Goal: Navigation & Orientation: Find specific page/section

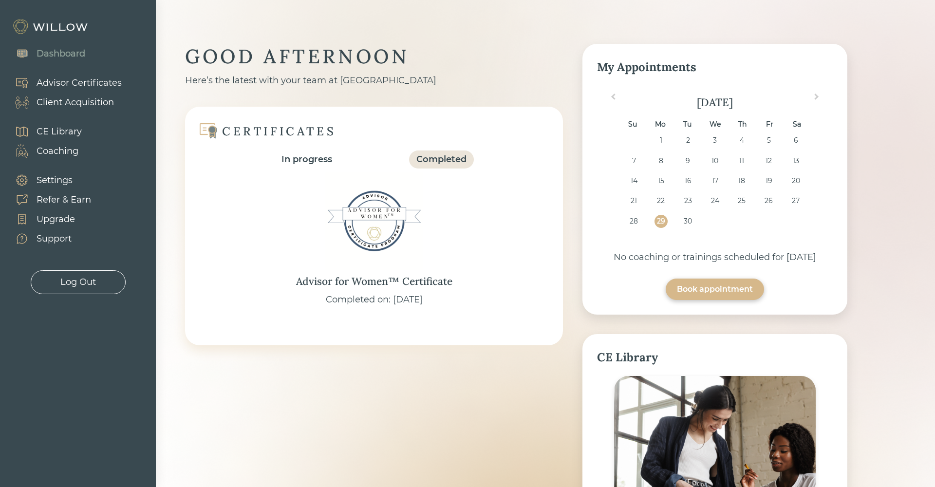
click at [85, 101] on div "Client Acquisition" at bounding box center [75, 102] width 77 height 13
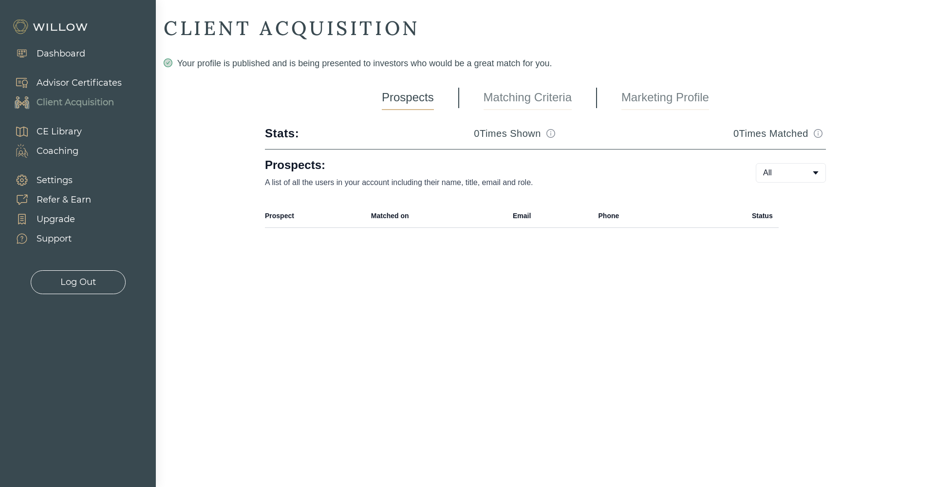
click at [532, 100] on link "Matching Criteria" at bounding box center [528, 98] width 88 height 24
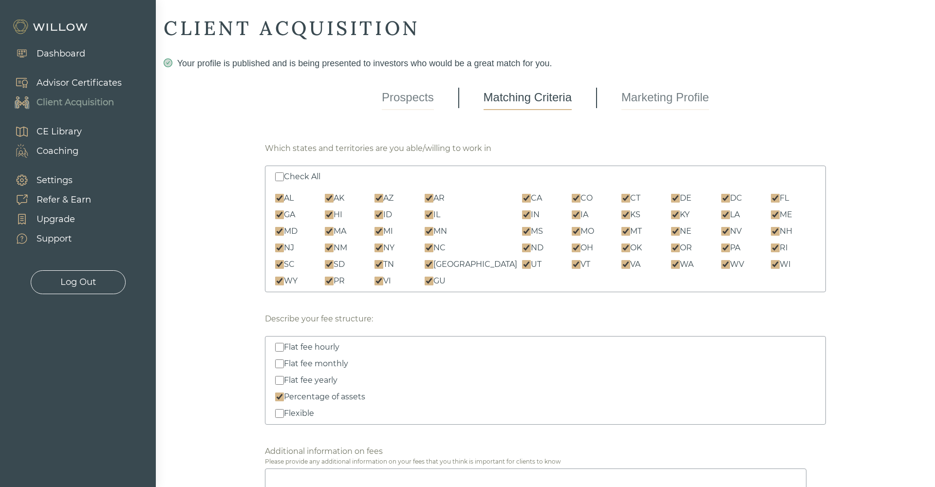
click at [660, 102] on link "Marketing Profile" at bounding box center [666, 98] width 88 height 24
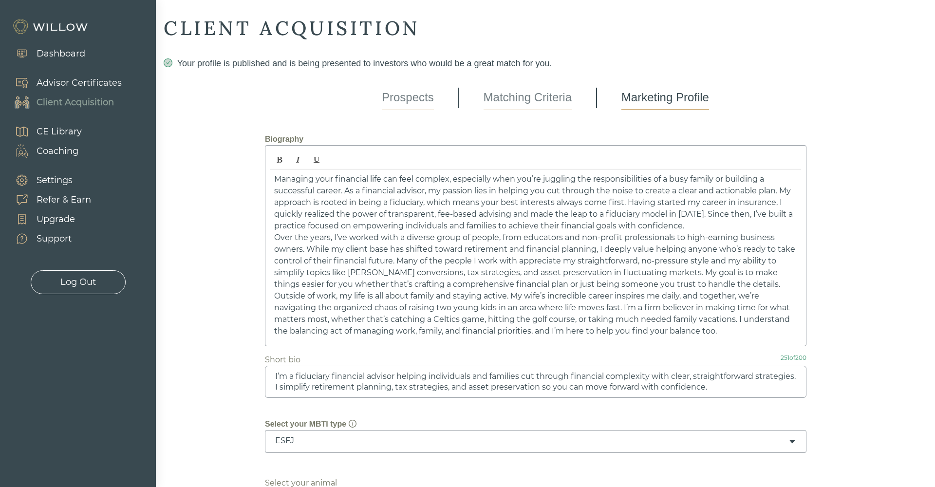
click at [394, 99] on link "Prospects" at bounding box center [408, 98] width 52 height 24
